Goal: Transaction & Acquisition: Subscribe to service/newsletter

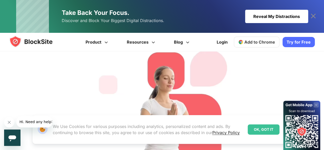
scroll to position [165, 0]
click at [228, 41] on link "Login" at bounding box center [222, 42] width 17 height 12
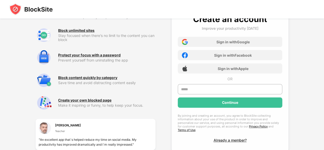
scroll to position [15, 0]
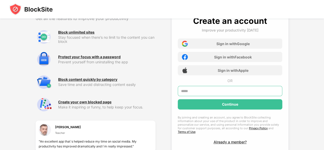
click at [197, 89] on input "text" at bounding box center [230, 91] width 105 height 10
click at [202, 91] on input "**********" at bounding box center [230, 91] width 105 height 10
click at [215, 90] on input "**********" at bounding box center [230, 91] width 105 height 10
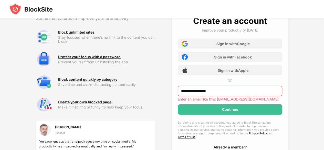
click at [297, 125] on div "**********" at bounding box center [162, 89] width 324 height 209
click at [211, 90] on input "**********" at bounding box center [230, 91] width 105 height 10
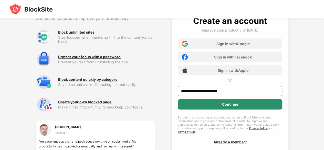
type input "**********"
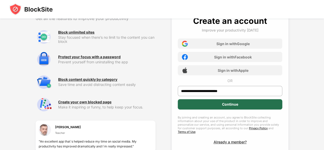
click at [219, 103] on div "Continue" at bounding box center [230, 104] width 105 height 10
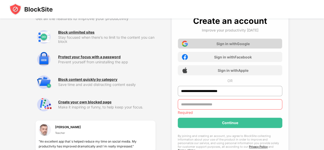
click at [236, 38] on div "Sign in with Google" at bounding box center [230, 43] width 105 height 10
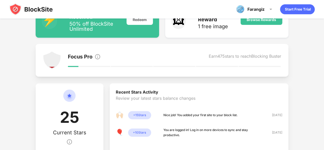
scroll to position [73, 0]
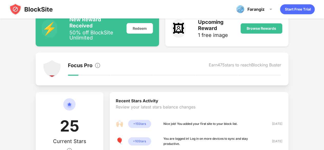
click at [149, 71] on div "Focus Pro Earn 475 stars to reach Blocking Buster" at bounding box center [175, 69] width 214 height 18
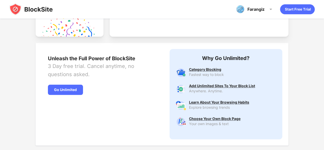
scroll to position [247, 0]
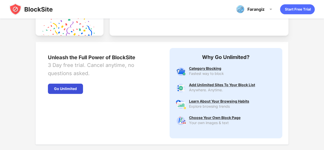
click at [71, 89] on div "Go Unlimited" at bounding box center [65, 89] width 35 height 10
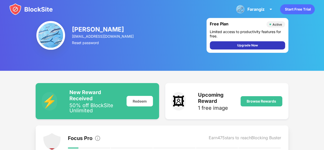
click at [215, 46] on div "Upgrade Now" at bounding box center [247, 45] width 75 height 8
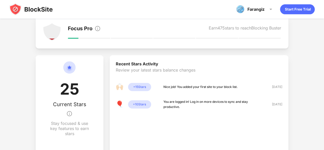
scroll to position [110, 0]
click at [138, 104] on div "+ 10 Stars" at bounding box center [139, 104] width 23 height 8
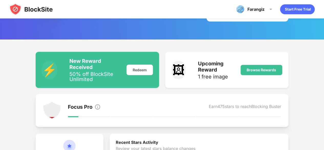
scroll to position [0, 0]
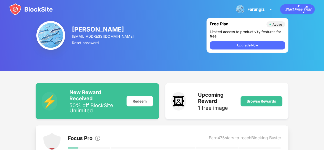
click at [53, 33] on img at bounding box center [50, 35] width 29 height 29
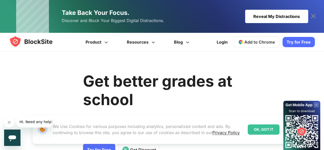
click at [275, 15] on div "Reveal My Distractions" at bounding box center [276, 16] width 63 height 13
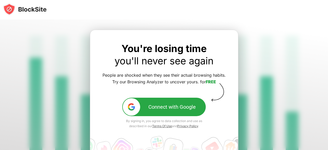
click at [165, 108] on div "Connect with Google" at bounding box center [171, 107] width 47 height 6
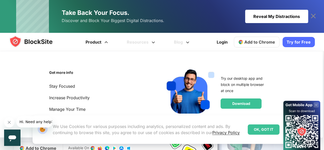
click at [103, 41] on link "Product" at bounding box center [97, 42] width 41 height 18
click at [68, 87] on link "Stay Focused" at bounding box center [74, 86] width 50 height 7
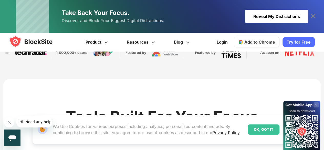
scroll to position [157, 0]
click at [255, 126] on div "OK, GOT IT" at bounding box center [264, 129] width 32 height 10
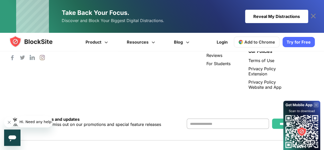
scroll to position [1354, 0]
